Goal: Information Seeking & Learning: Compare options

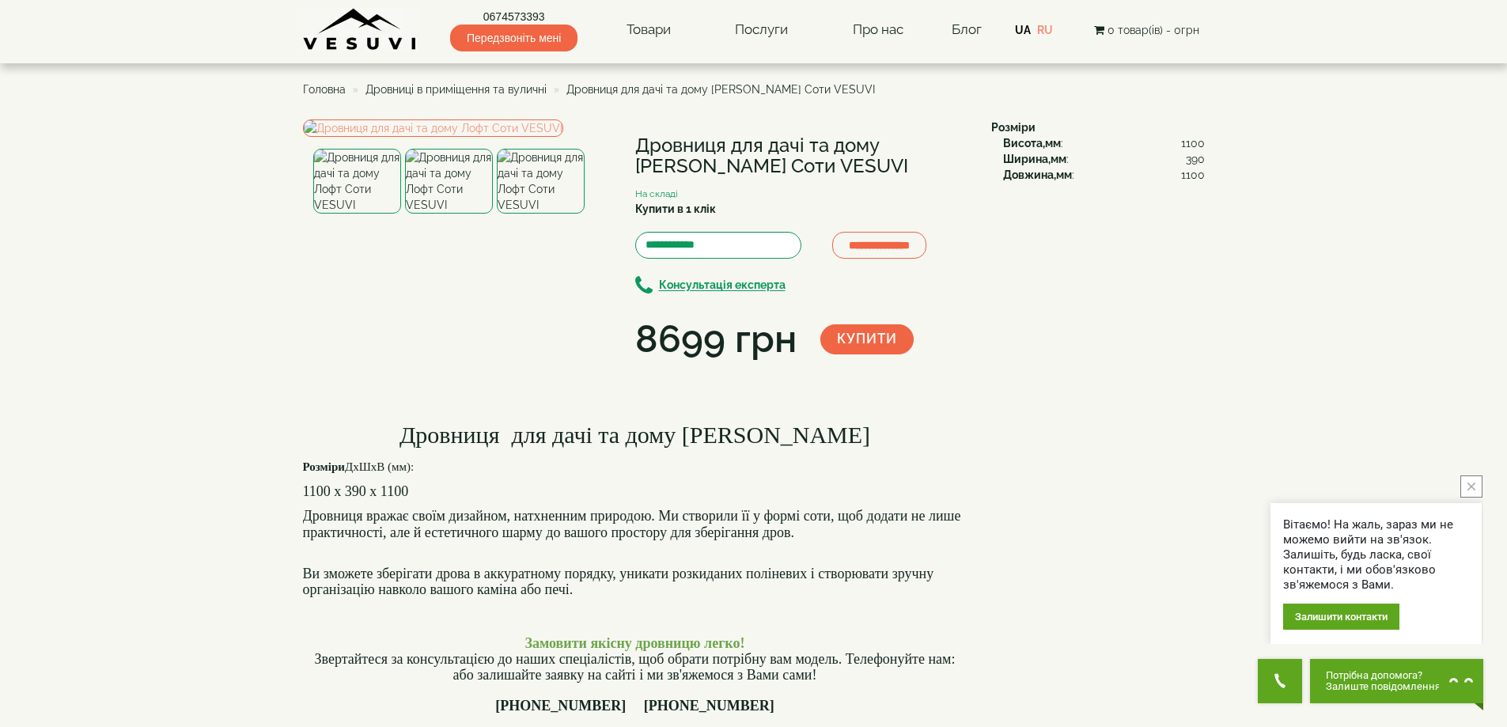
click at [496, 89] on span "Дровниці в приміщення та вуличні" at bounding box center [455, 89] width 181 height 13
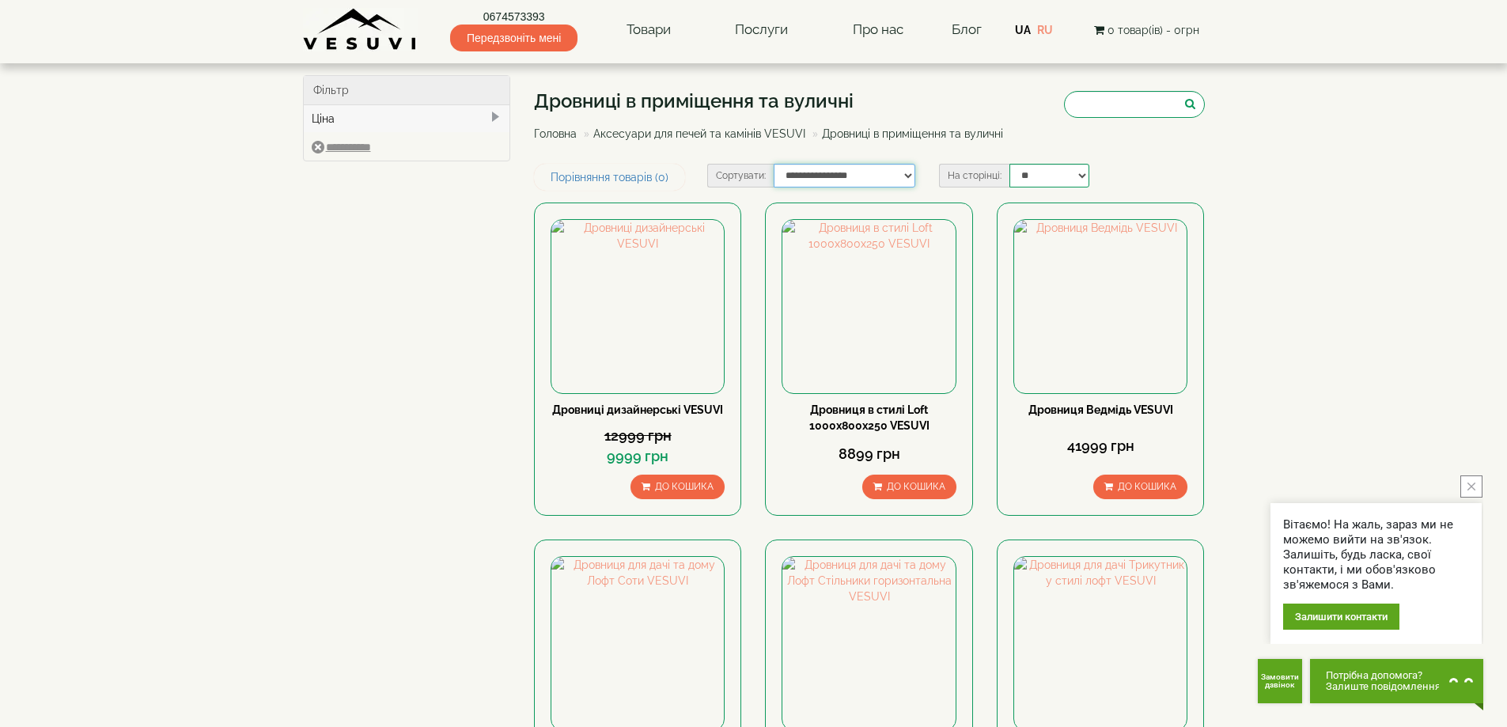
select select "**********"
click at [773, 164] on select "**********" at bounding box center [844, 176] width 142 height 24
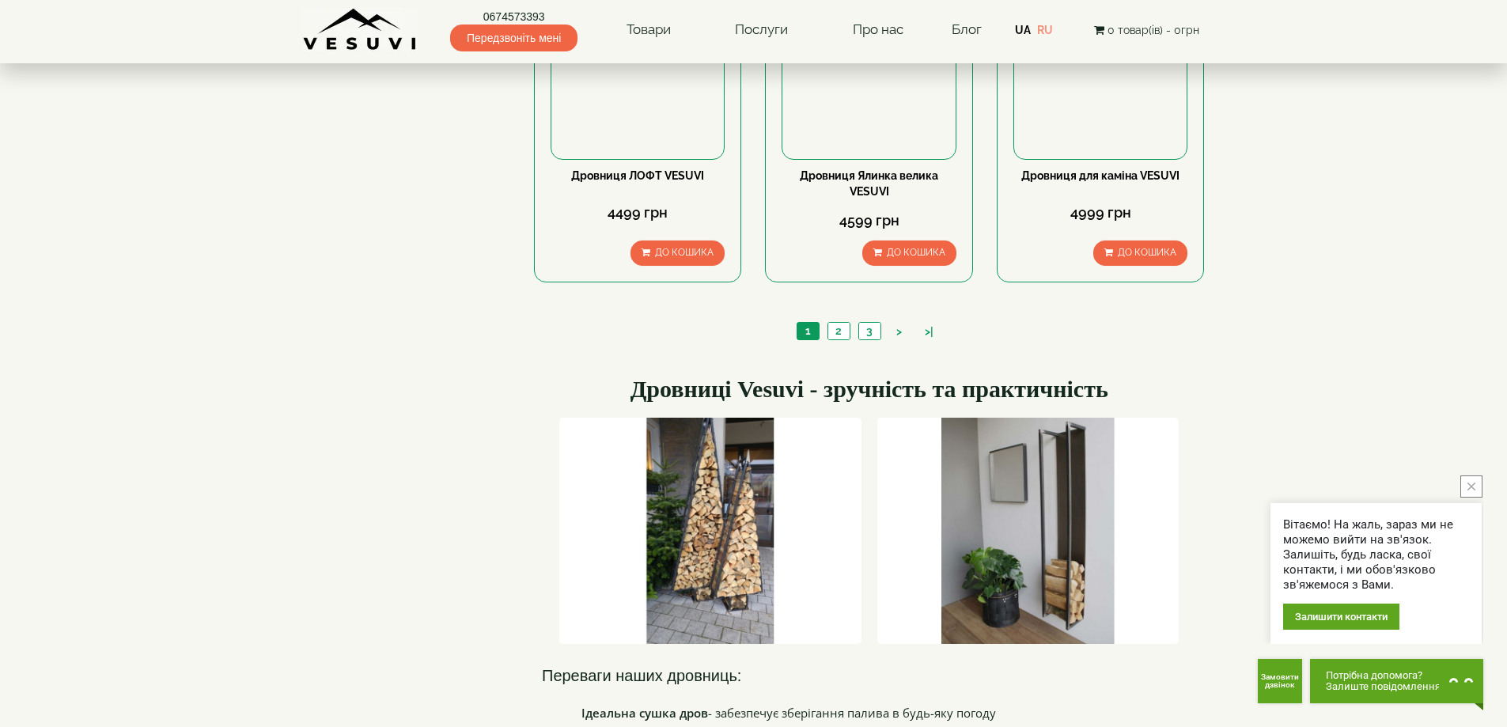
scroll to position [1613, 0]
